Goal: Information Seeking & Learning: Learn about a topic

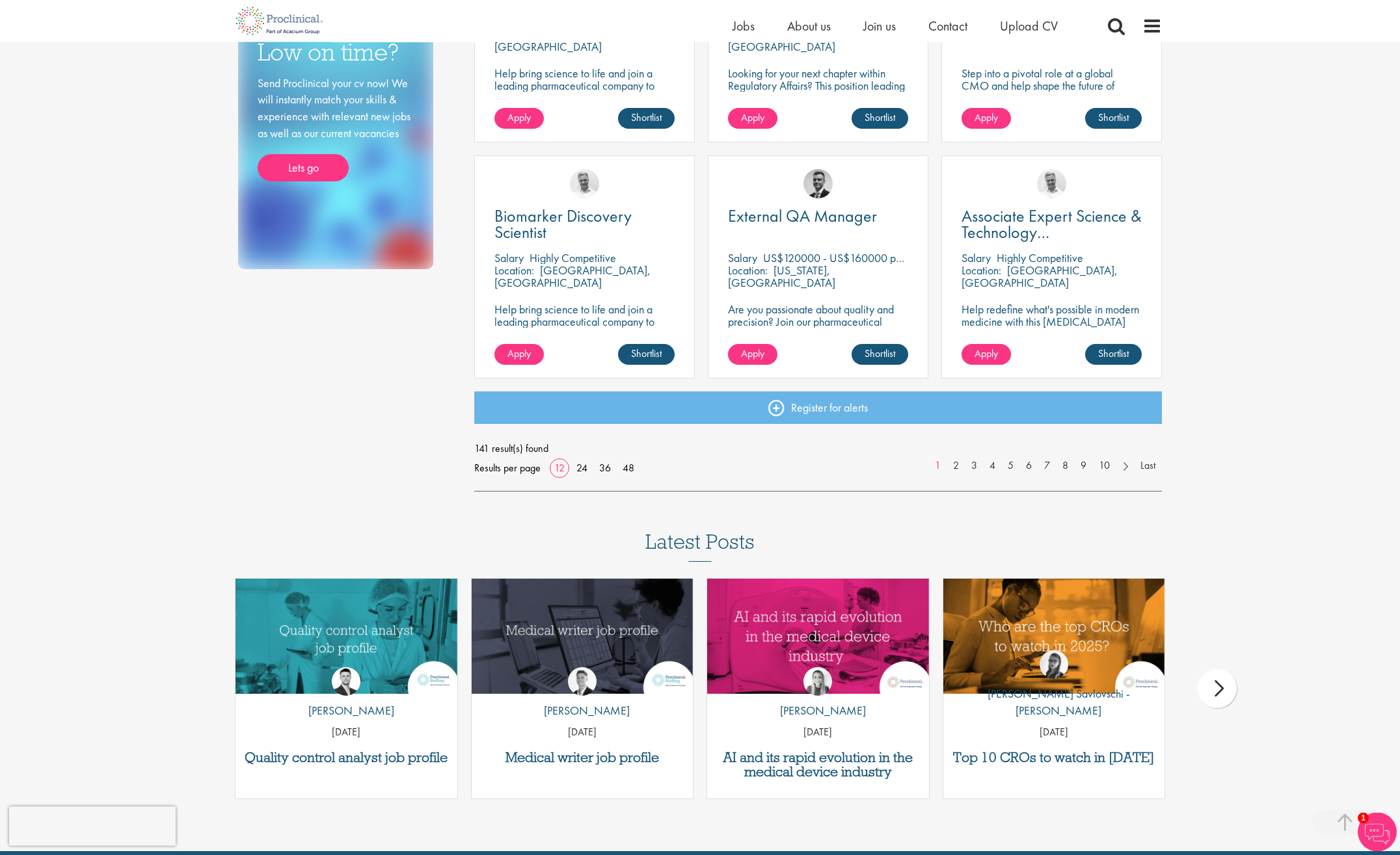
scroll to position [862, 0]
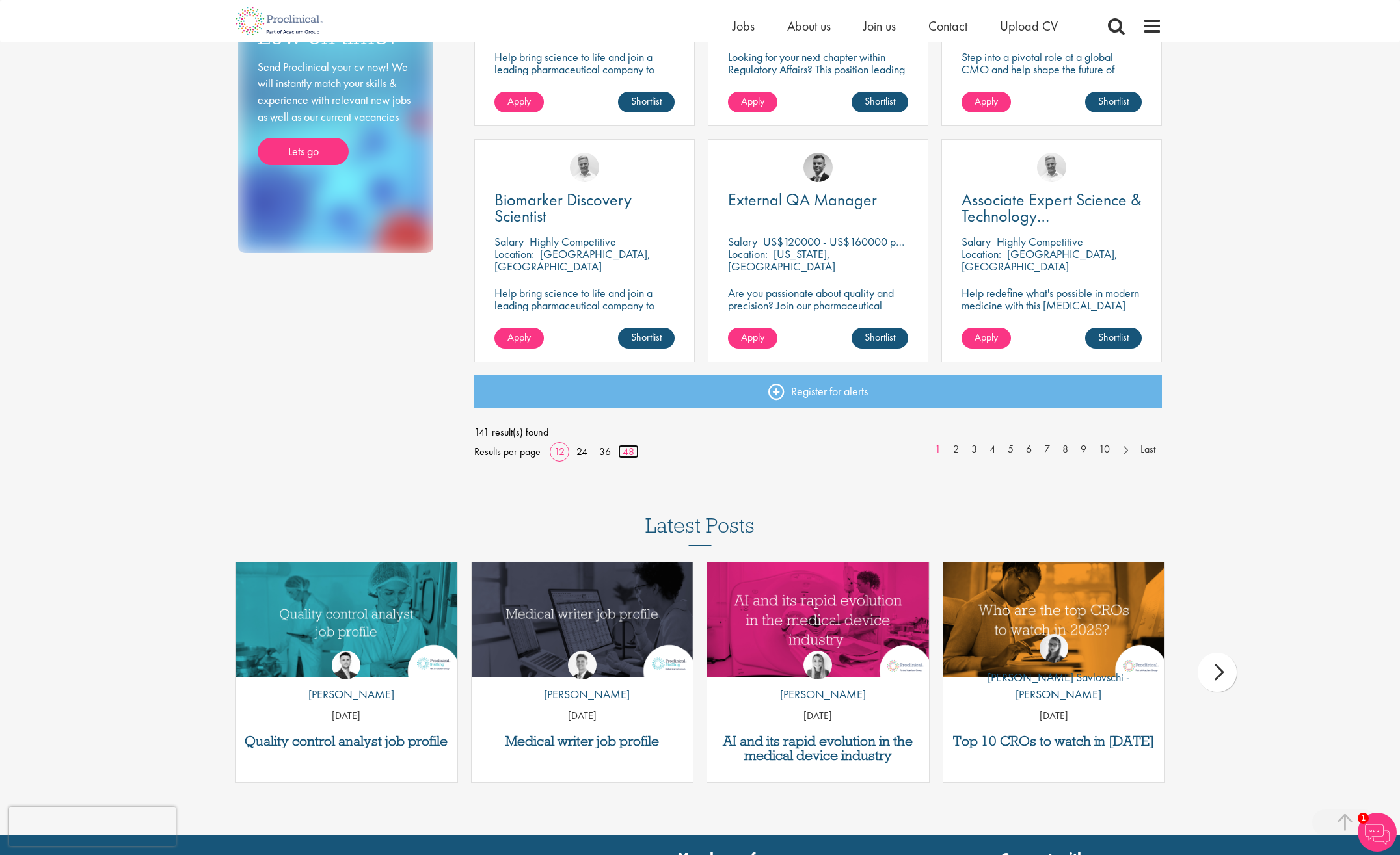
click at [623, 455] on link "48" at bounding box center [628, 451] width 21 height 14
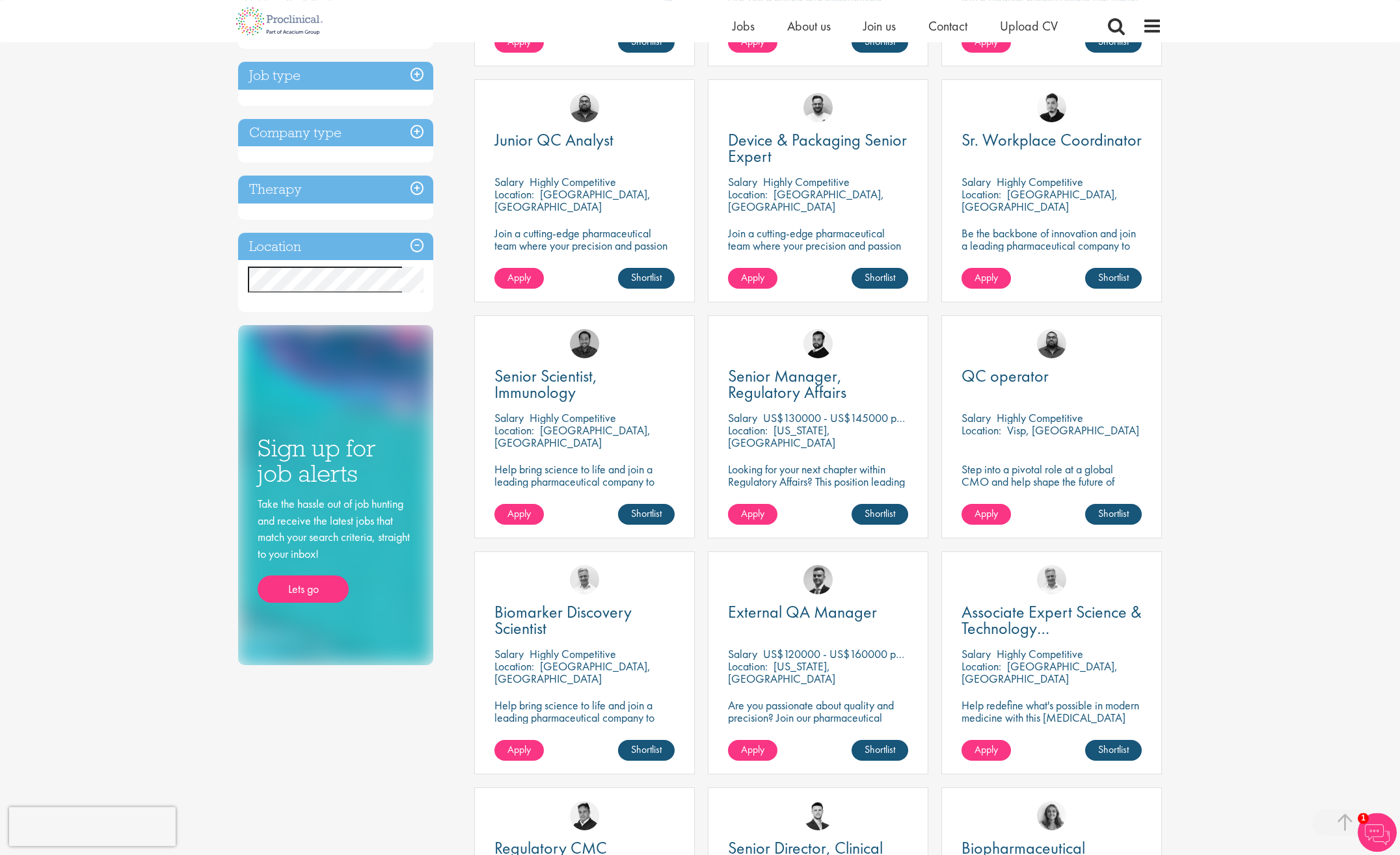
scroll to position [398, 0]
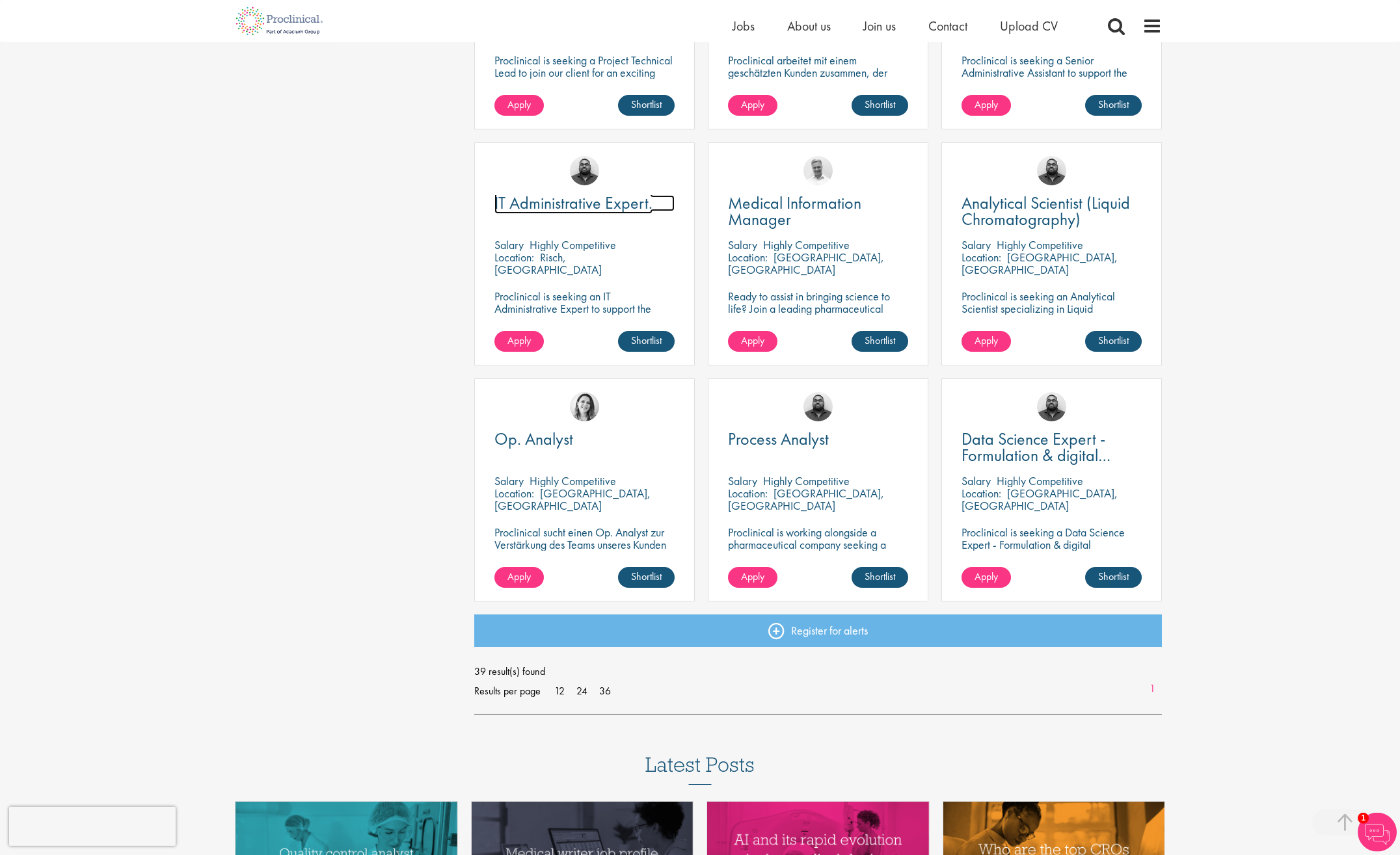
scroll to position [2785, 0]
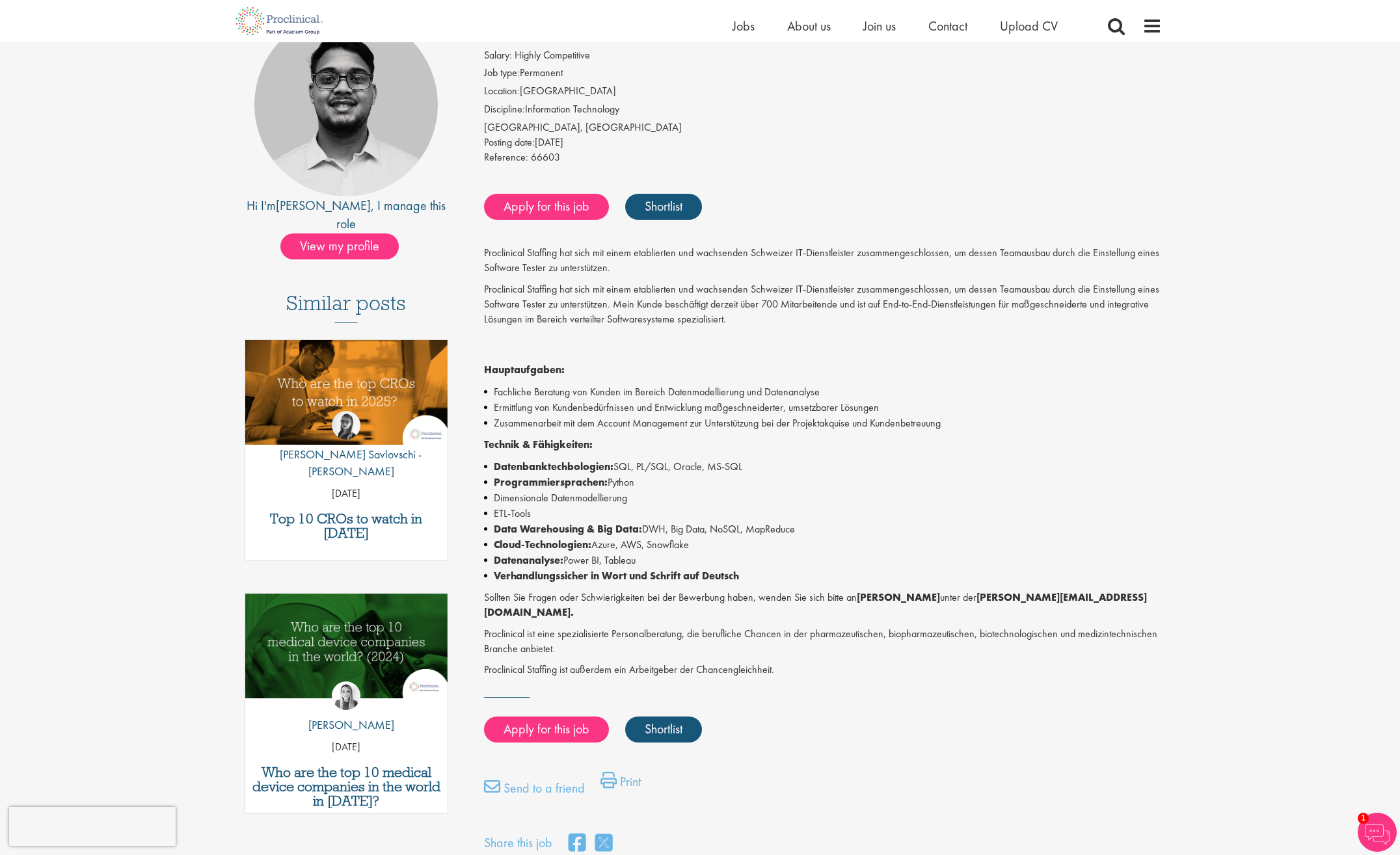
scroll to position [66, 0]
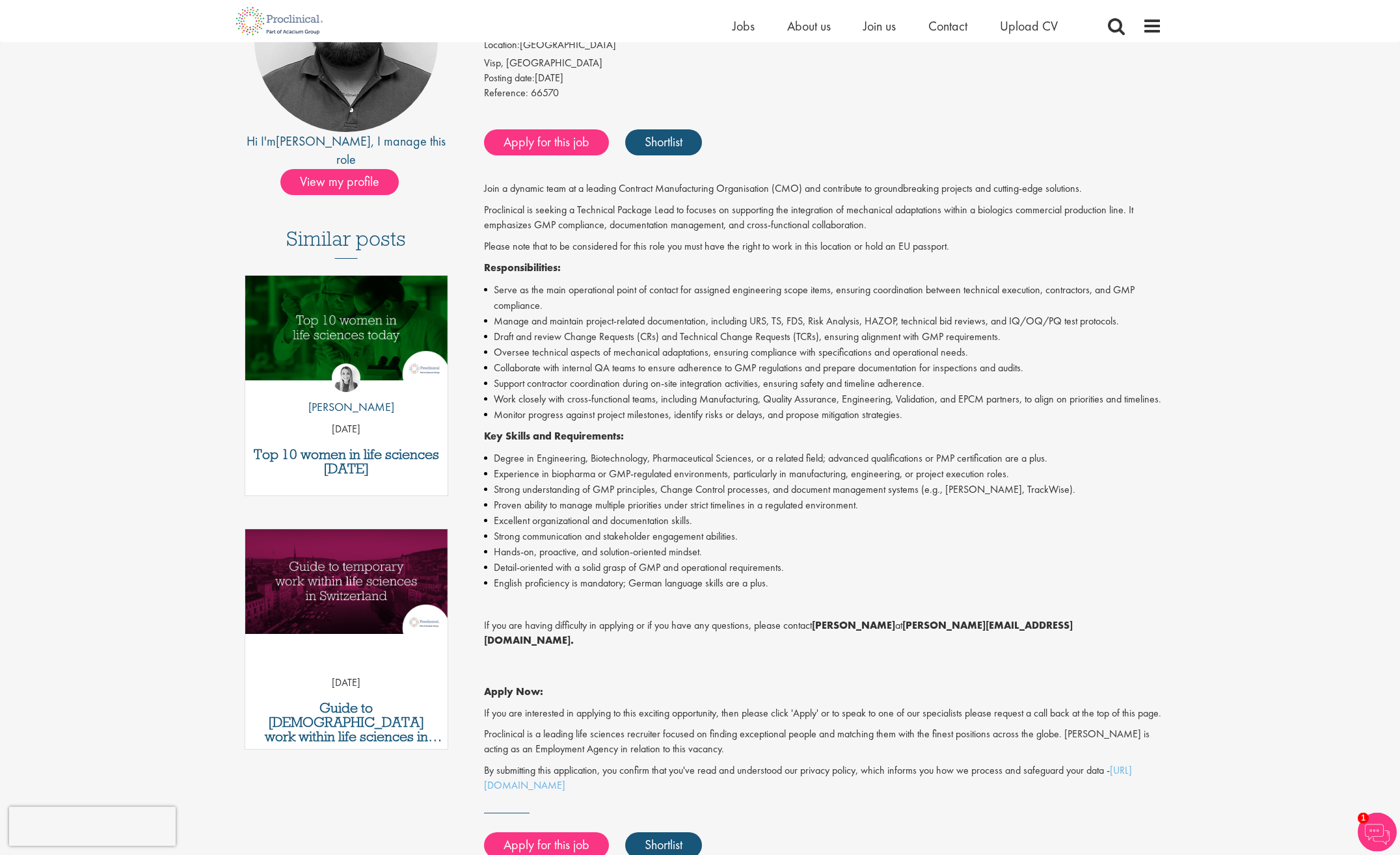
scroll to position [199, 0]
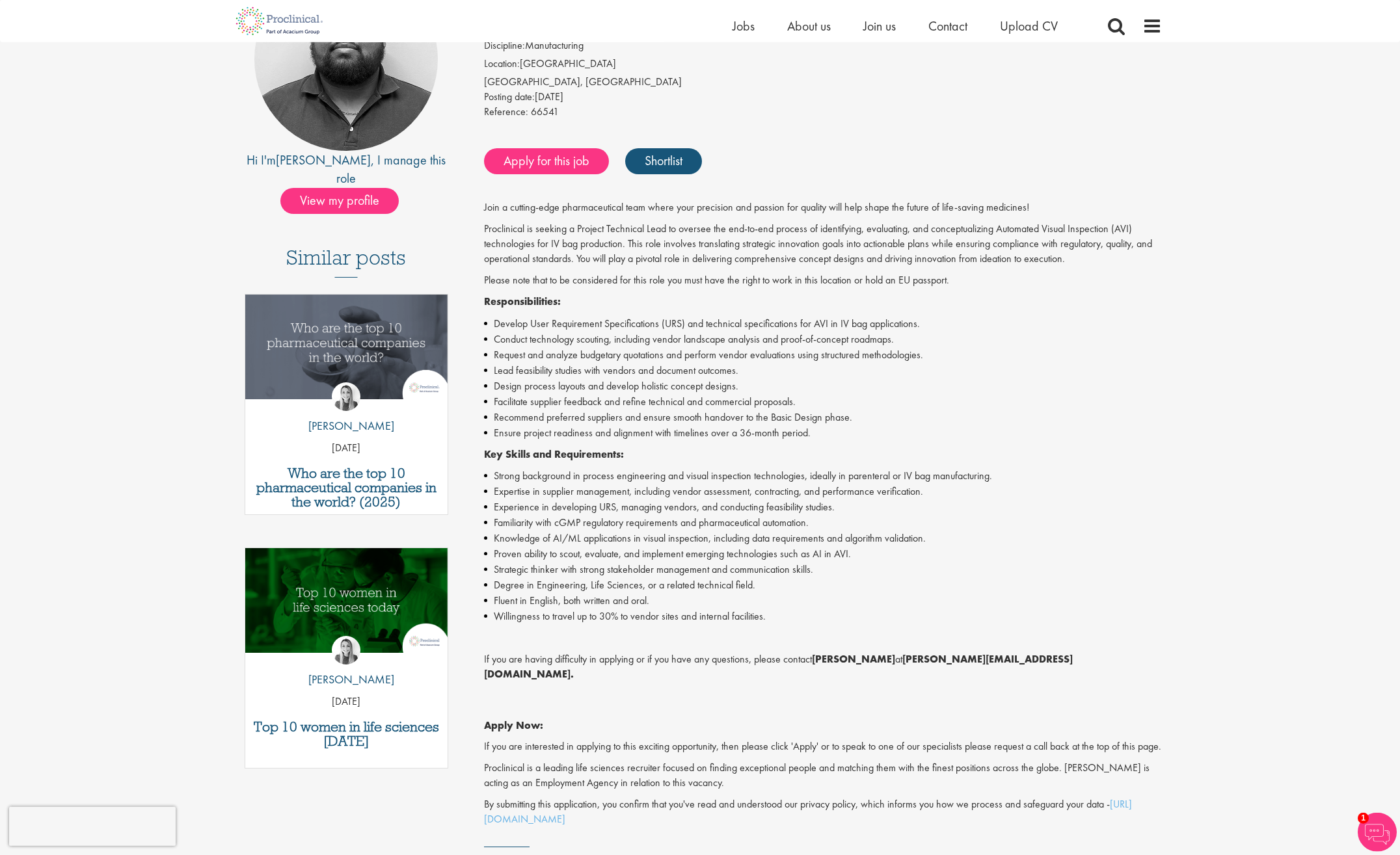
scroll to position [199, 0]
